Goal: Check status: Check status

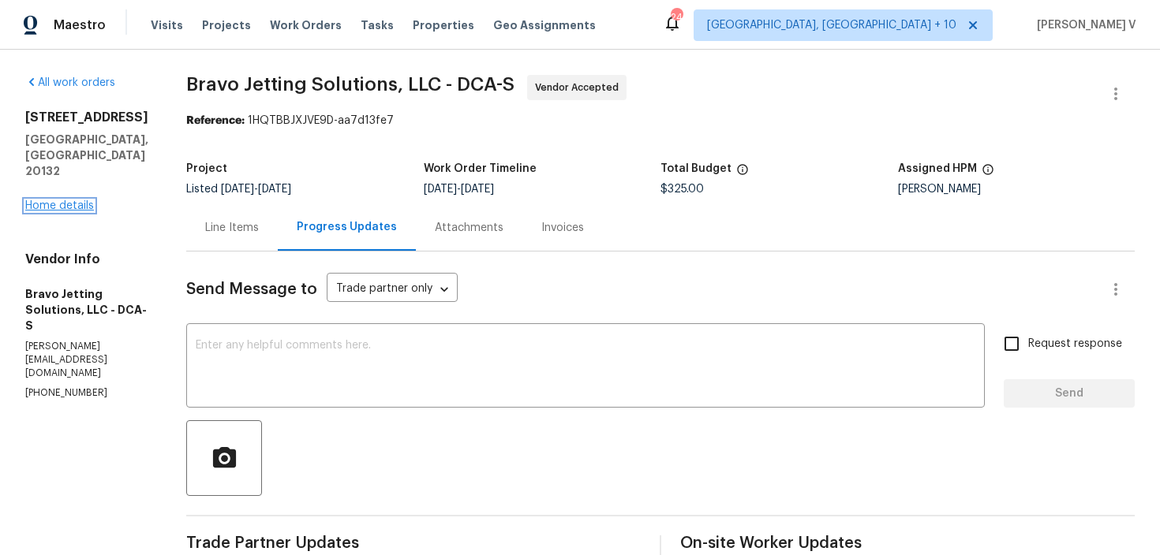
click at [56, 200] on link "Home details" at bounding box center [59, 205] width 69 height 11
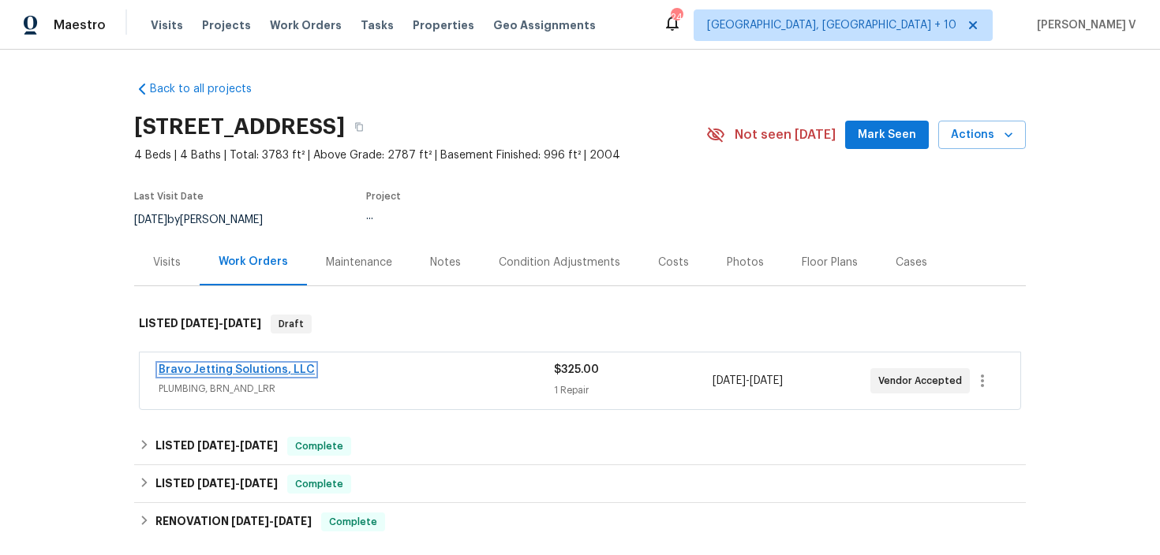
click at [249, 365] on link "Bravo Jetting Solutions, LLC" at bounding box center [237, 369] width 156 height 11
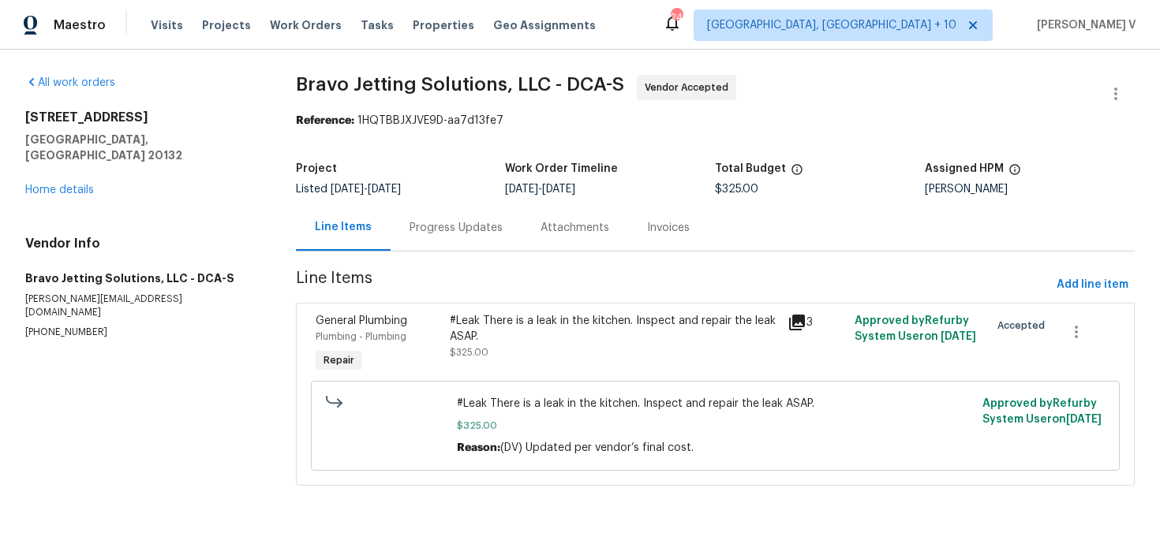
click at [392, 200] on div "Project Listed [DATE] - [DATE] Work Order Timeline [DATE] - [DATE] Total Budget…" at bounding box center [715, 179] width 839 height 50
click at [419, 227] on div "Progress Updates" at bounding box center [455, 228] width 93 height 16
